Goal: Navigation & Orientation: Go to known website

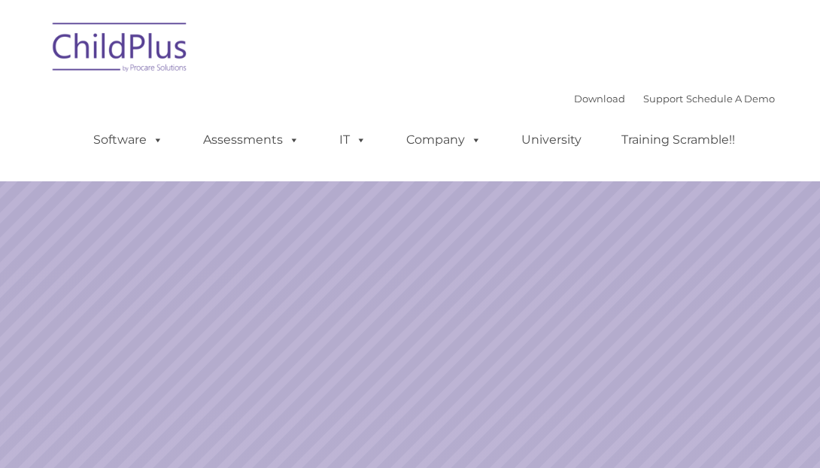
select select "MEDIUM"
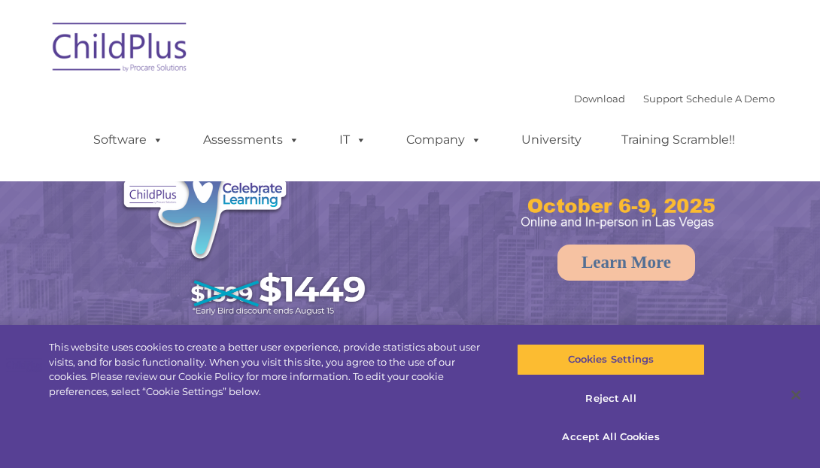
select select "MEDIUM"
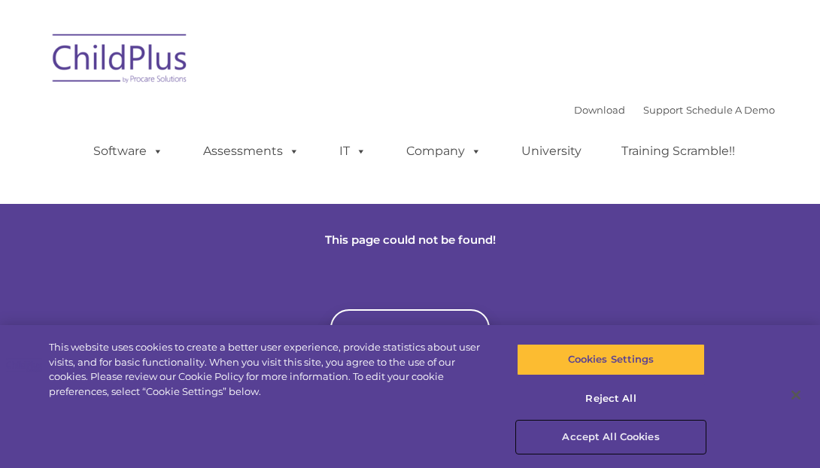
click at [603, 437] on button "Accept All Cookies" at bounding box center [611, 437] width 189 height 32
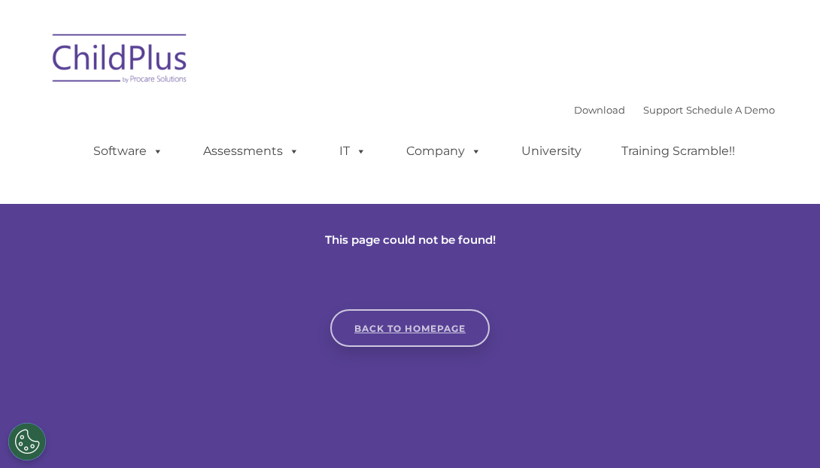
click at [453, 328] on link "Back to homepage" at bounding box center [409, 328] width 159 height 38
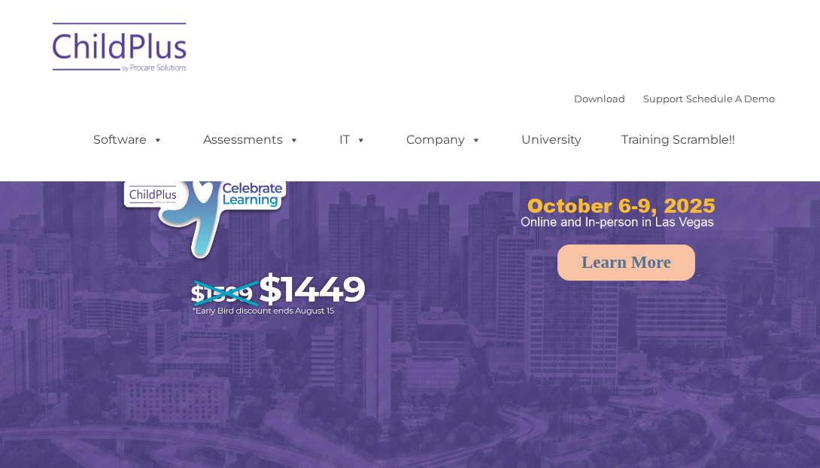
select select "MEDIUM"
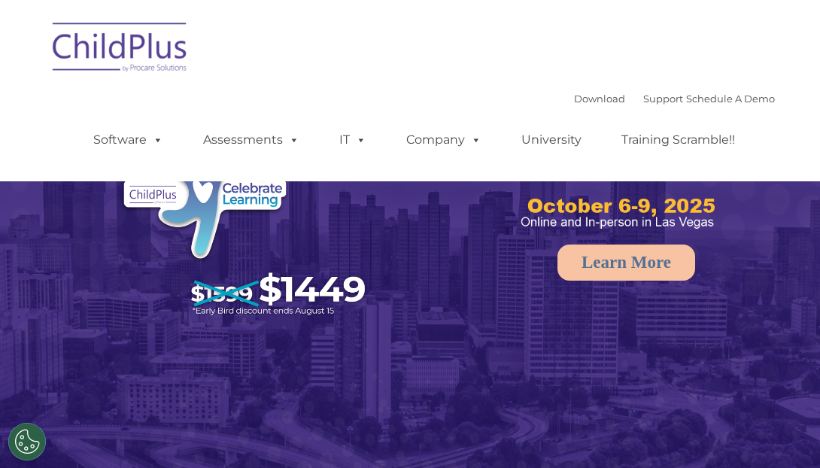
select select "MEDIUM"
